Goal: Transaction & Acquisition: Book appointment/travel/reservation

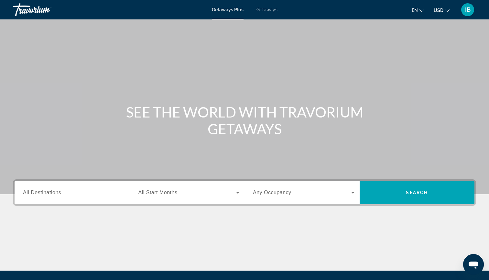
click at [44, 195] on span "All Destinations" at bounding box center [42, 191] width 38 height 5
click at [44, 195] on input "Destination All Destinations" at bounding box center [74, 193] width 102 height 8
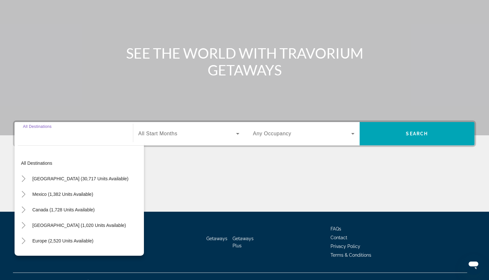
scroll to position [70, 0]
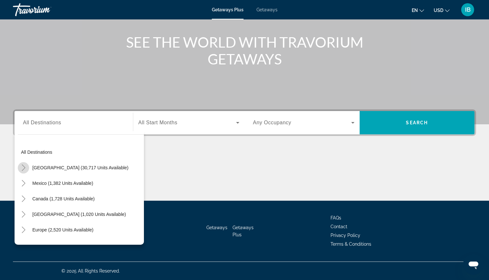
click at [27, 166] on mat-icon "Toggle United States (30,717 units available)" at bounding box center [23, 167] width 11 height 11
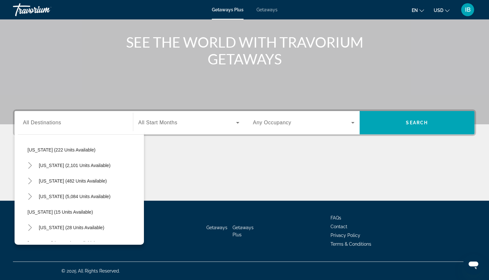
scroll to position [55, 0]
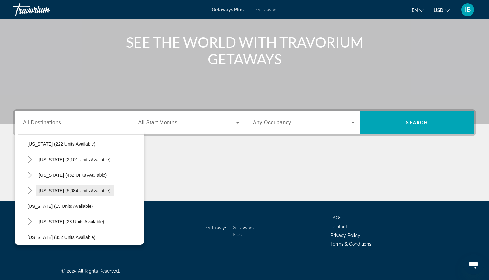
click at [50, 190] on span "[US_STATE] (5,084 units available)" at bounding box center [75, 190] width 72 height 5
type input "**********"
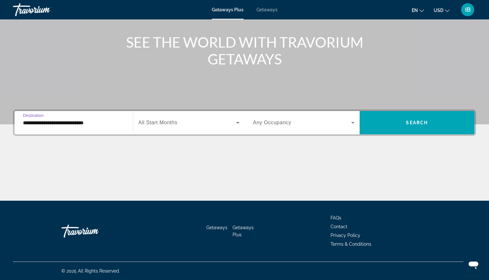
click at [165, 127] on div "Search widget" at bounding box center [188, 122] width 101 height 18
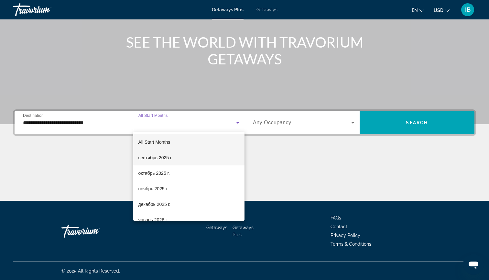
click at [152, 158] on span "сентябрь 2025 г." at bounding box center [155, 158] width 34 height 8
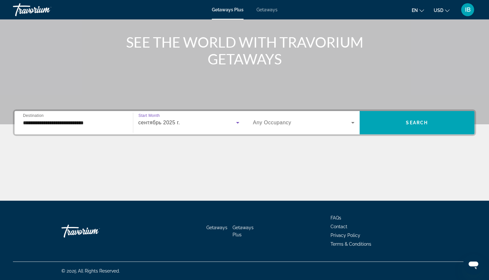
click at [272, 122] on span "Any Occupancy" at bounding box center [272, 122] width 38 height 5
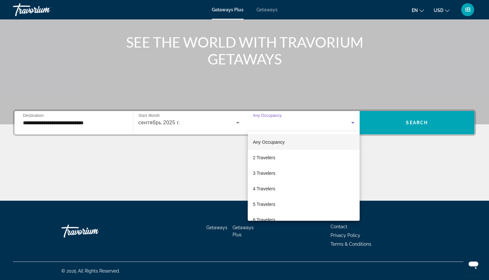
click at [410, 114] on div at bounding box center [244, 140] width 489 height 280
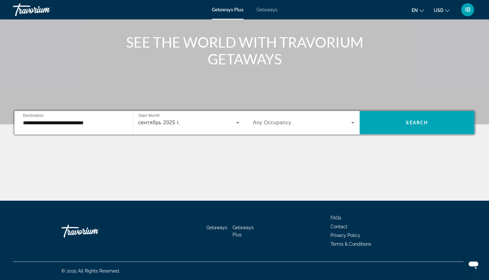
click at [263, 9] on span "Getaways" at bounding box center [266, 9] width 21 height 5
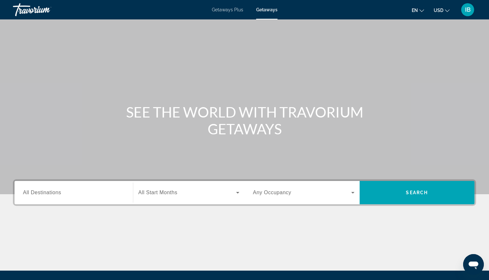
click at [32, 194] on span "All Destinations" at bounding box center [42, 191] width 38 height 5
click at [32, 194] on input "Destination All Destinations" at bounding box center [74, 193] width 102 height 8
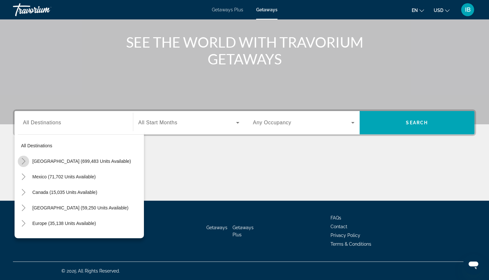
click at [28, 155] on mat-icon "Toggle United States (699,483 units available)" at bounding box center [23, 160] width 11 height 11
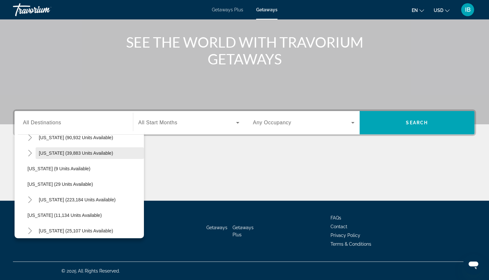
scroll to position [88, 0]
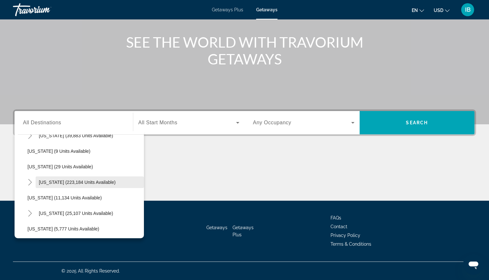
click at [46, 181] on span "[US_STATE] (223,184 units available)" at bounding box center [77, 181] width 77 height 5
type input "**********"
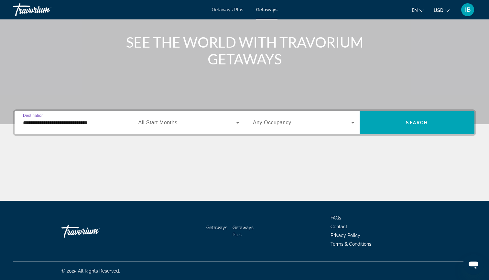
click at [163, 122] on span "All Start Months" at bounding box center [157, 122] width 39 height 5
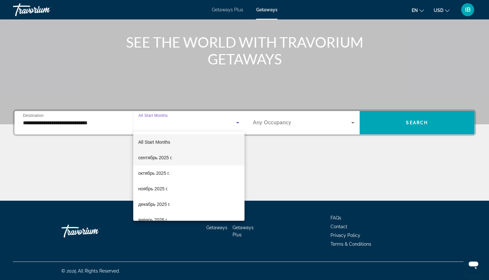
click at [159, 153] on mat-option "сентябрь 2025 г." at bounding box center [189, 158] width 112 height 16
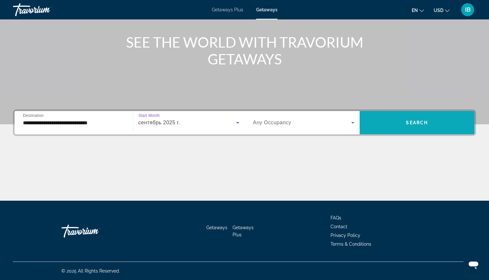
click at [392, 115] on span "Search widget" at bounding box center [416, 123] width 115 height 16
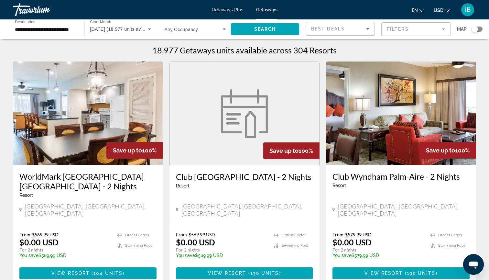
click at [400, 24] on mat-form-field "Filters" at bounding box center [415, 29] width 69 height 14
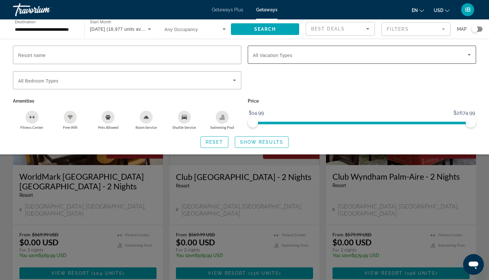
click at [266, 54] on span "All Vacation Types" at bounding box center [272, 55] width 39 height 5
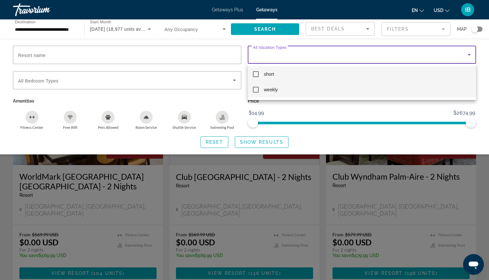
click at [262, 90] on mat-option "weekly" at bounding box center [362, 90] width 228 height 16
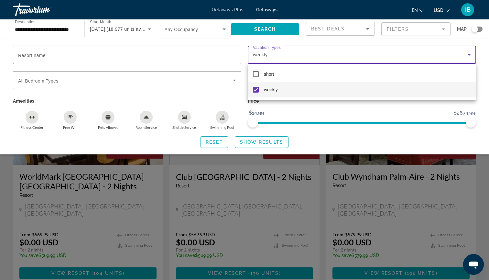
click at [251, 145] on div at bounding box center [244, 140] width 489 height 280
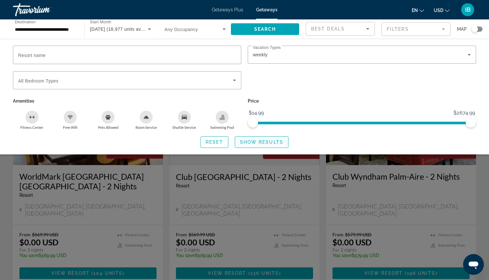
click at [251, 145] on span "Search widget" at bounding box center [261, 142] width 53 height 16
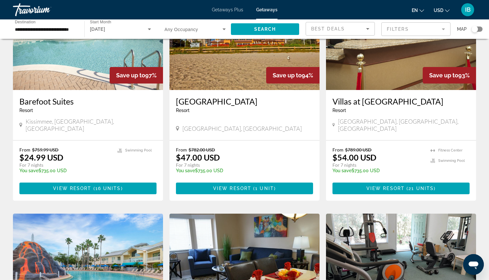
scroll to position [35, 0]
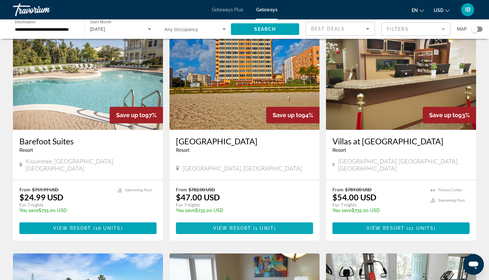
click at [228, 223] on span "Main content" at bounding box center [244, 228] width 137 height 16
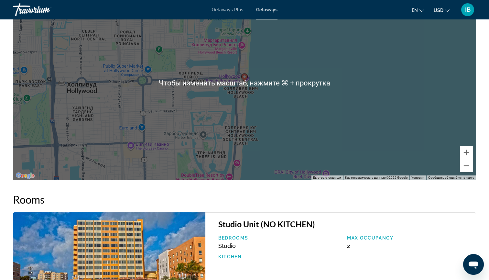
scroll to position [771, 0]
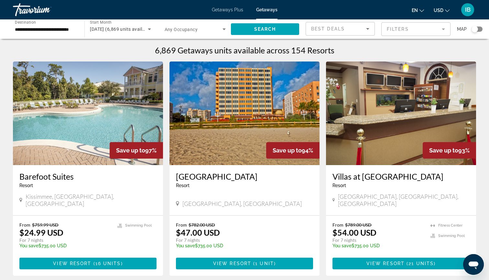
click at [58, 32] on input "**********" at bounding box center [45, 30] width 61 height 8
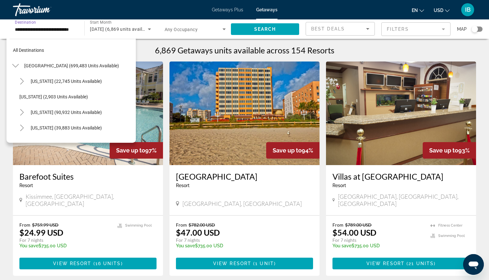
scroll to position [85, 0]
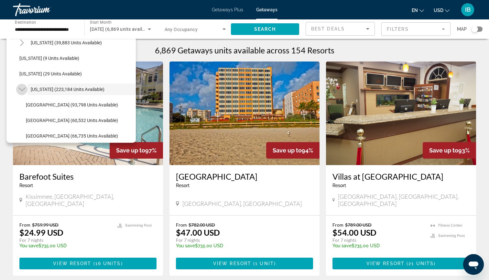
click at [25, 88] on icon "Toggle Florida (223,184 units available)" at bounding box center [21, 90] width 6 height 4
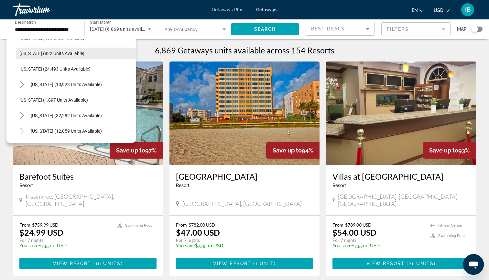
scroll to position [498, 0]
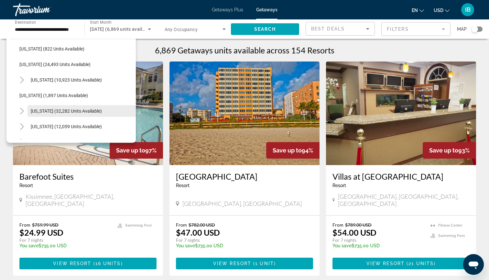
click at [52, 113] on span "[US_STATE] (32,282 units available)" at bounding box center [66, 110] width 71 height 5
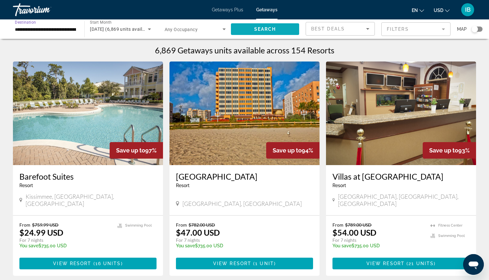
click at [252, 30] on span "Search widget" at bounding box center [265, 29] width 68 height 16
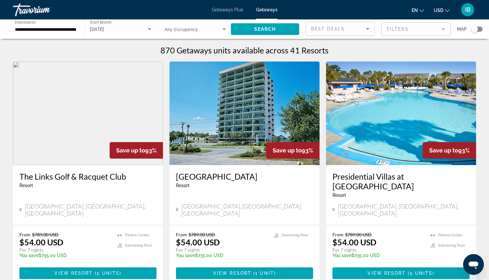
click at [473, 31] on div "Search widget" at bounding box center [474, 29] width 6 height 6
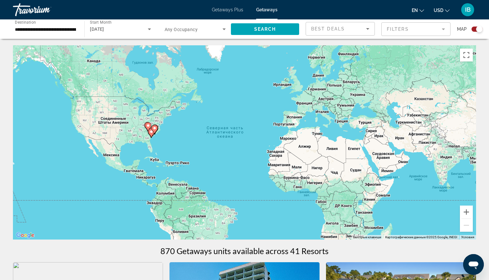
click at [153, 134] on gmp-advanced-marker "Main content" at bounding box center [154, 129] width 6 height 10
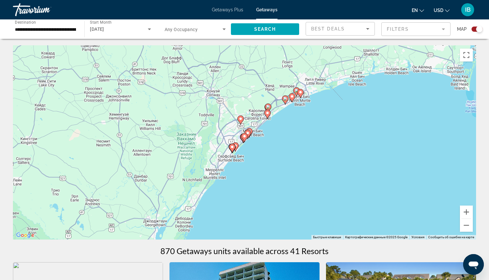
click at [231, 153] on div "Чтобы активировать перетаскивание с помощью клавиатуры, нажмите Alt + Ввод. Пос…" at bounding box center [244, 142] width 463 height 194
click at [231, 152] on gmp-advanced-marker "Main content" at bounding box center [232, 148] width 6 height 10
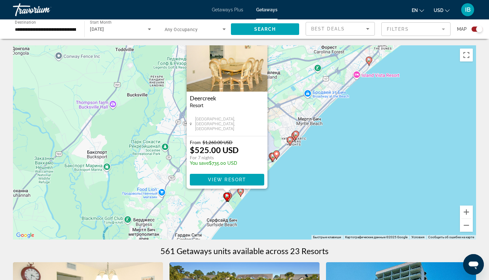
drag, startPoint x: 303, startPoint y: 220, endPoint x: 283, endPoint y: 189, distance: 37.0
click at [283, 189] on div "Чтобы активировать перетаскивание с помощью клавиатуры, нажмите Alt + Ввод. Пос…" at bounding box center [244, 142] width 463 height 194
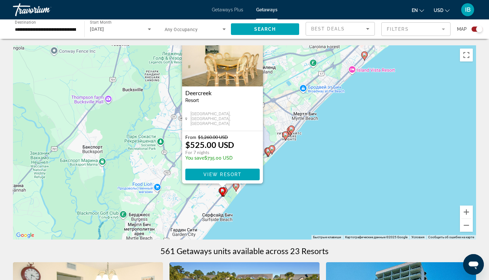
click at [237, 188] on icon "Main content" at bounding box center [236, 187] width 6 height 8
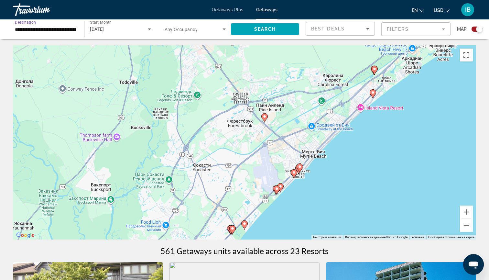
click at [67, 26] on input "**********" at bounding box center [45, 30] width 61 height 8
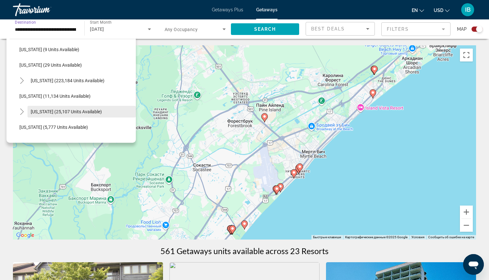
scroll to position [83, 0]
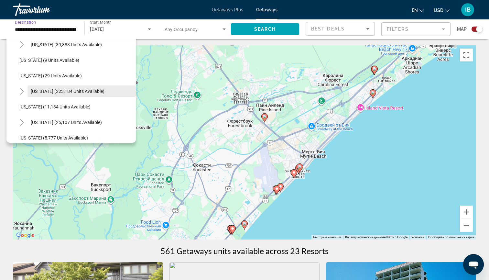
click at [35, 92] on span "[US_STATE] (223,184 units available)" at bounding box center [68, 91] width 74 height 5
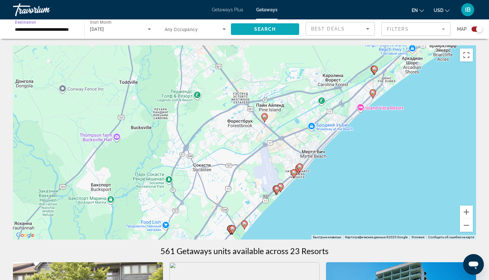
click at [269, 27] on span "Search" at bounding box center [265, 29] width 22 height 5
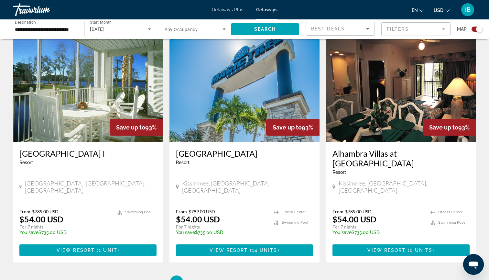
scroll to position [933, 0]
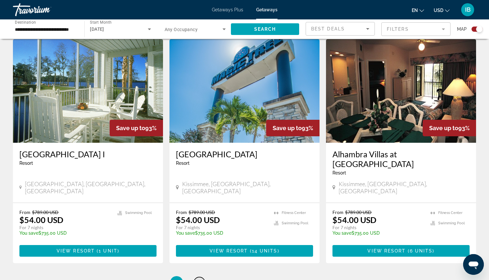
click at [198, 279] on span "2" at bounding box center [199, 282] width 3 height 7
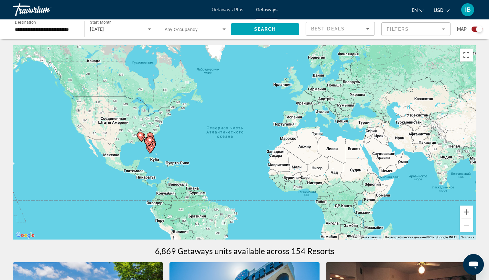
click at [138, 141] on gmp-advanced-marker "Main content" at bounding box center [141, 137] width 6 height 10
type input "**********"
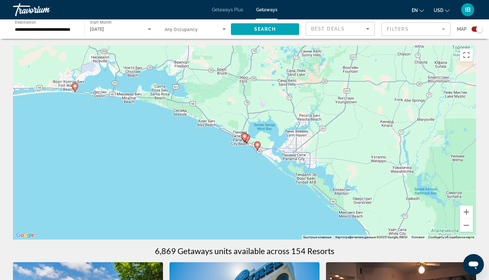
click at [257, 147] on icon "Main content" at bounding box center [257, 146] width 6 height 8
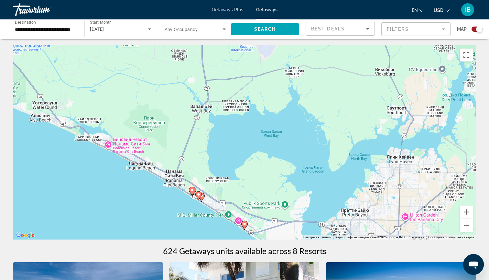
click at [203, 201] on gmp-advanced-marker "Main content" at bounding box center [201, 197] width 6 height 10
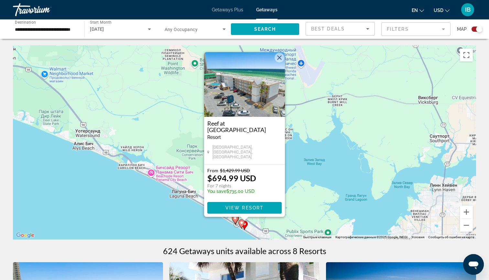
click at [193, 225] on div "Чтобы активировать перетаскивание с помощью клавиатуры, нажмите Alt + Ввод. Пос…" at bounding box center [244, 142] width 463 height 194
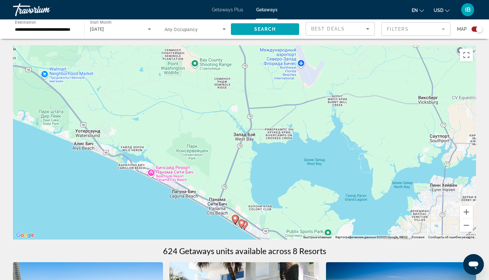
click at [234, 222] on icon "Main content" at bounding box center [235, 219] width 6 height 8
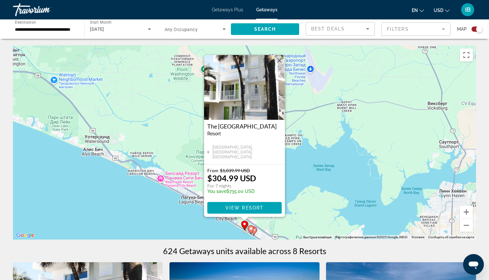
click at [162, 230] on div "Чтобы активировать перетаскивание с помощью клавиатуры, нажмите Alt + Ввод. Пос…" at bounding box center [244, 142] width 463 height 194
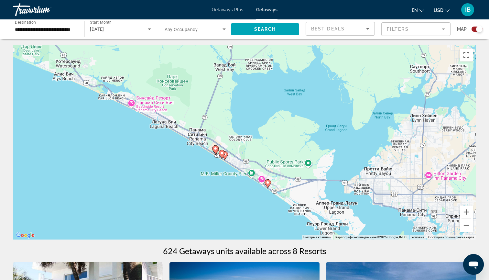
drag, startPoint x: 227, startPoint y: 227, endPoint x: 195, endPoint y: 147, distance: 86.1
click at [195, 147] on div "Чтобы активировать перетаскивание с помощью клавиатуры, нажмите Alt + Ввод. Пос…" at bounding box center [244, 142] width 463 height 194
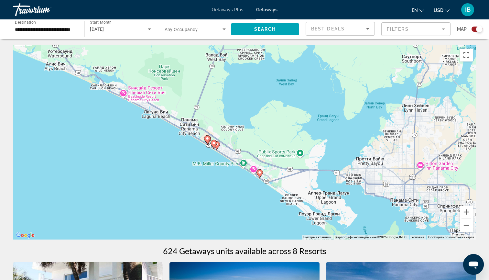
click at [260, 174] on icon "Main content" at bounding box center [260, 173] width 6 height 8
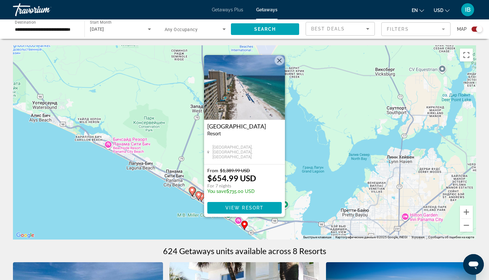
click at [140, 186] on div "Чтобы активировать перетаскивание с помощью клавиатуры, нажмите Alt + Ввод. Пос…" at bounding box center [244, 142] width 463 height 194
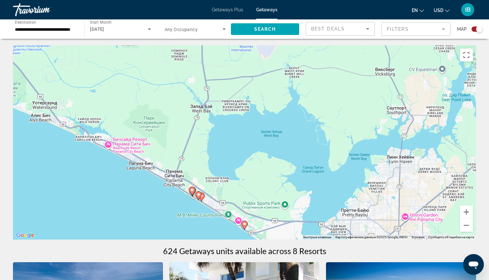
click at [475, 31] on div "Map" at bounding box center [470, 29] width 26 height 14
click at [476, 30] on div "Search widget" at bounding box center [476, 29] width 11 height 5
